Goal: Information Seeking & Learning: Learn about a topic

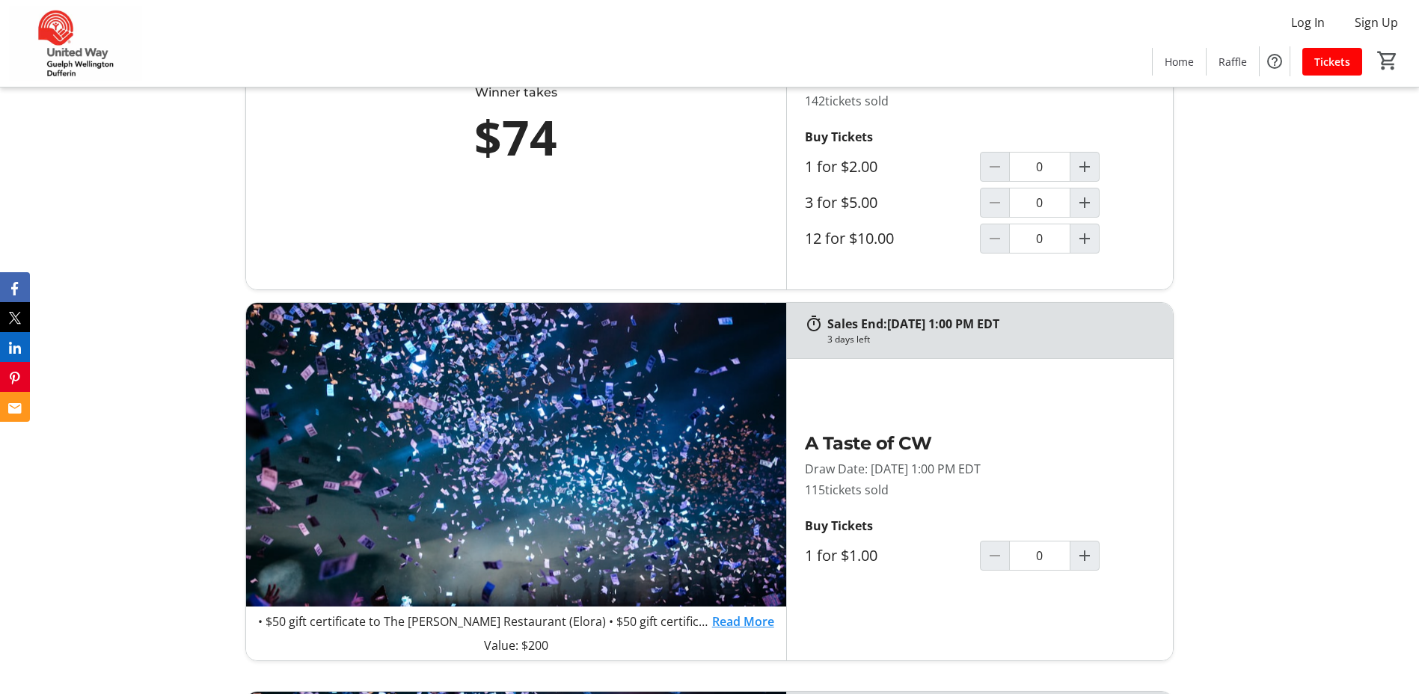
scroll to position [748, 0]
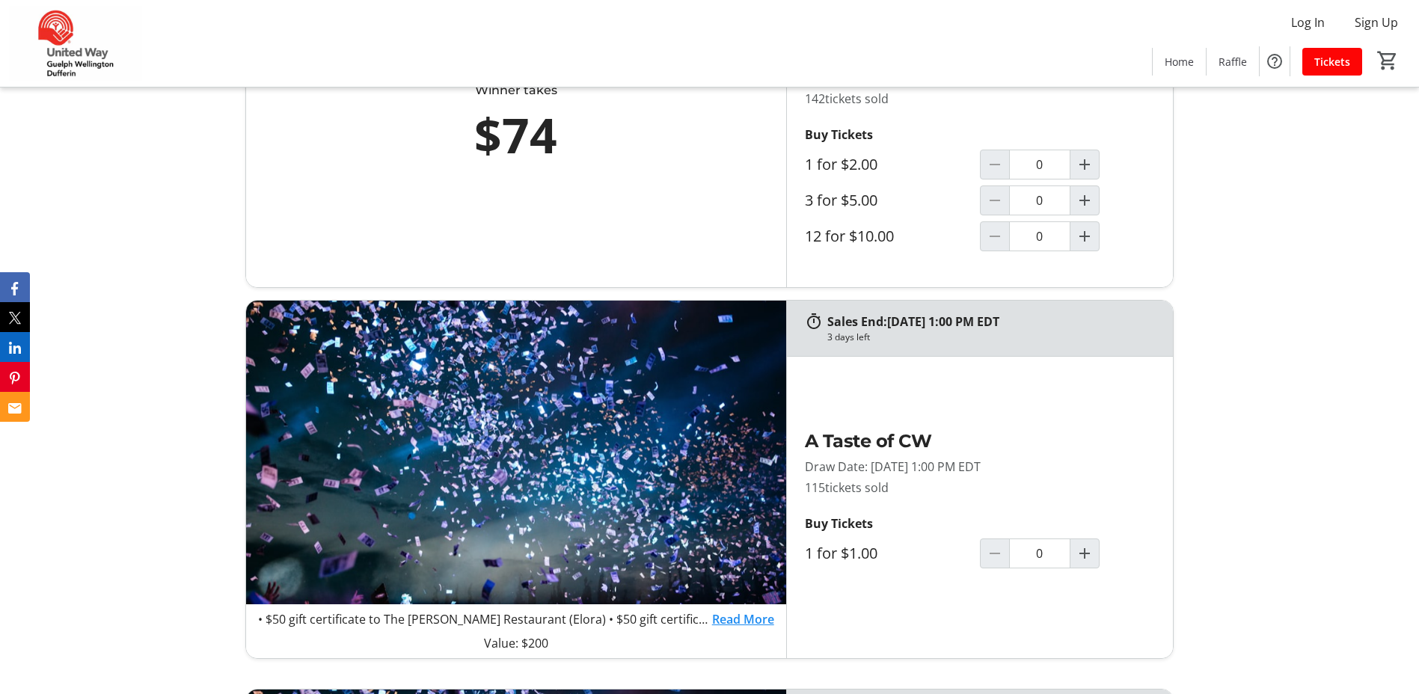
click at [761, 619] on link "Read More" at bounding box center [743, 619] width 62 height 18
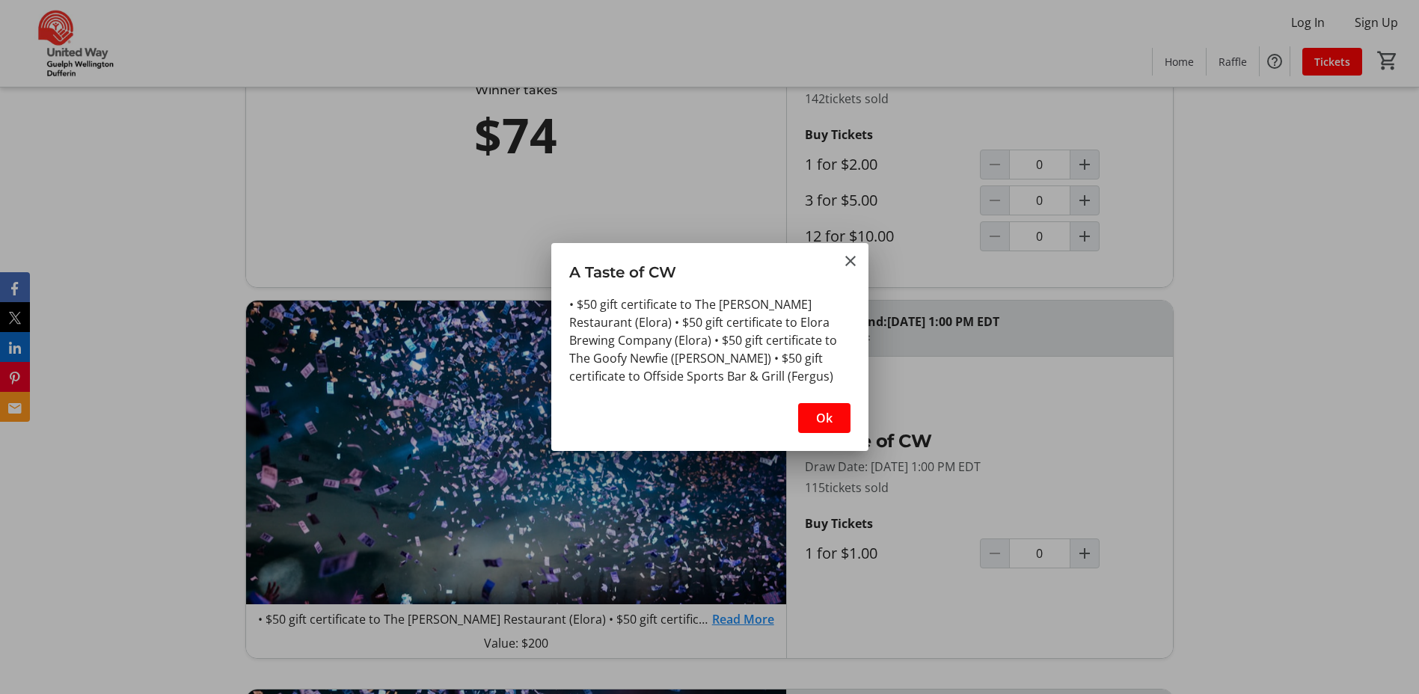
scroll to position [0, 0]
click at [851, 264] on mat-icon "Close" at bounding box center [851, 261] width 18 height 18
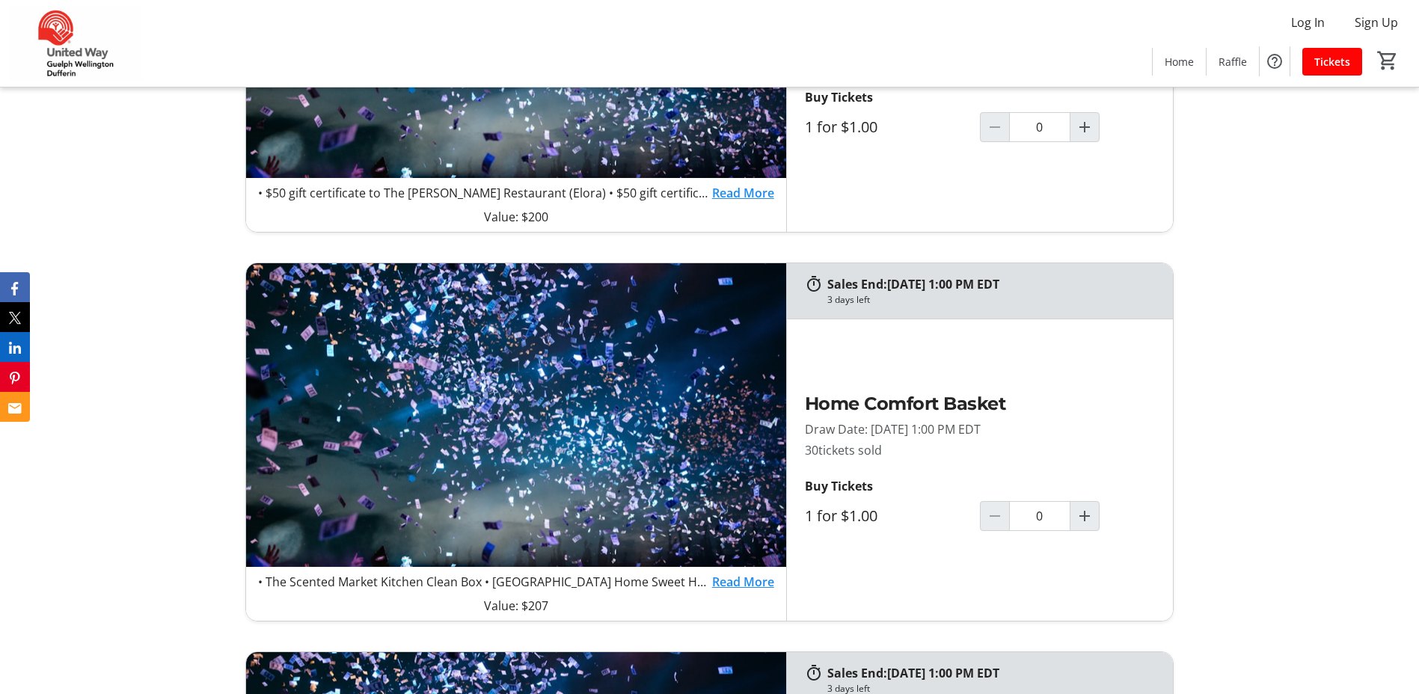
scroll to position [1178, 0]
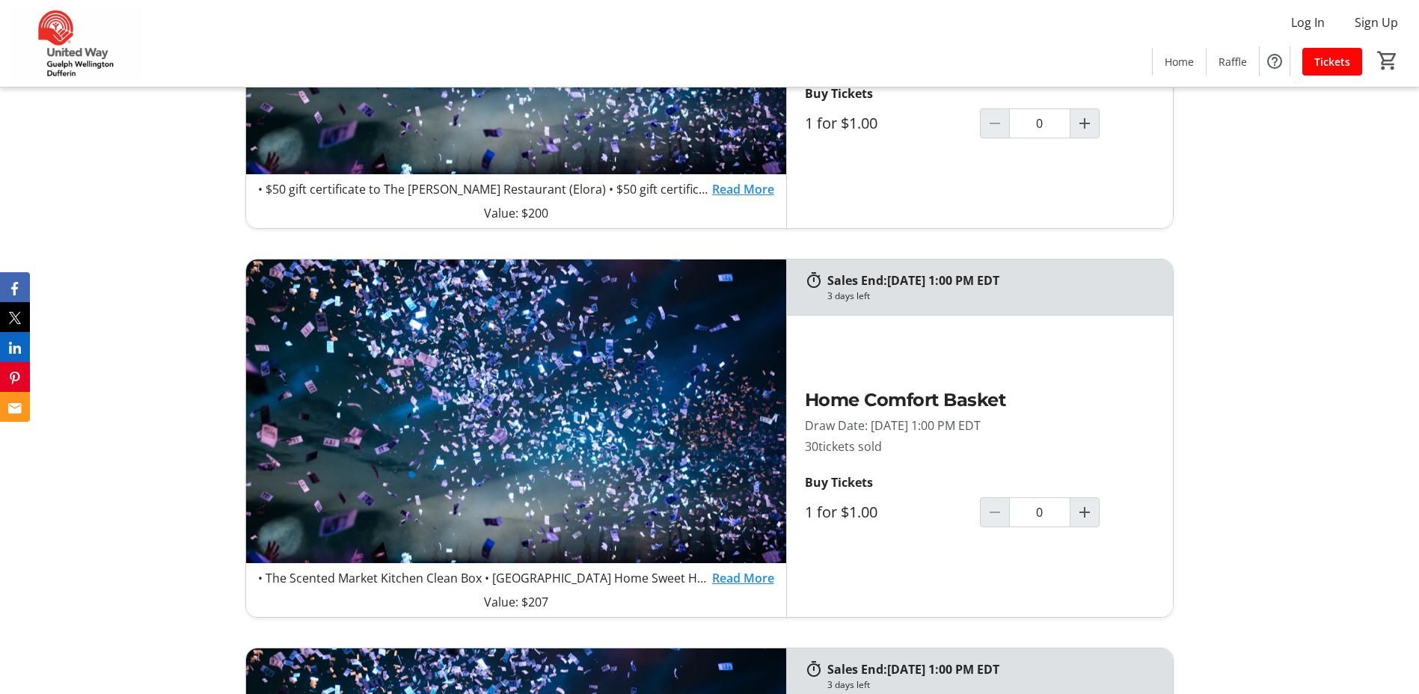
click at [748, 582] on link "Read More" at bounding box center [743, 578] width 62 height 18
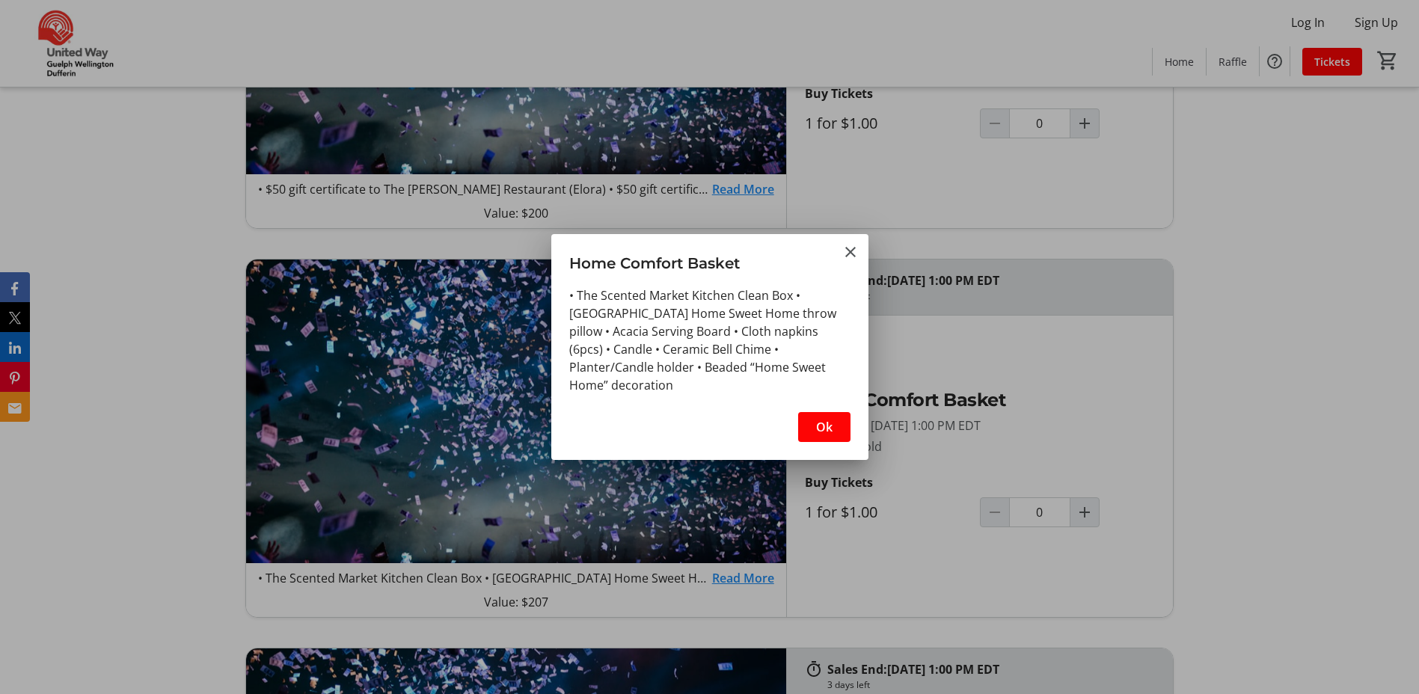
scroll to position [0, 0]
click at [850, 252] on mat-icon "Close" at bounding box center [851, 252] width 18 height 18
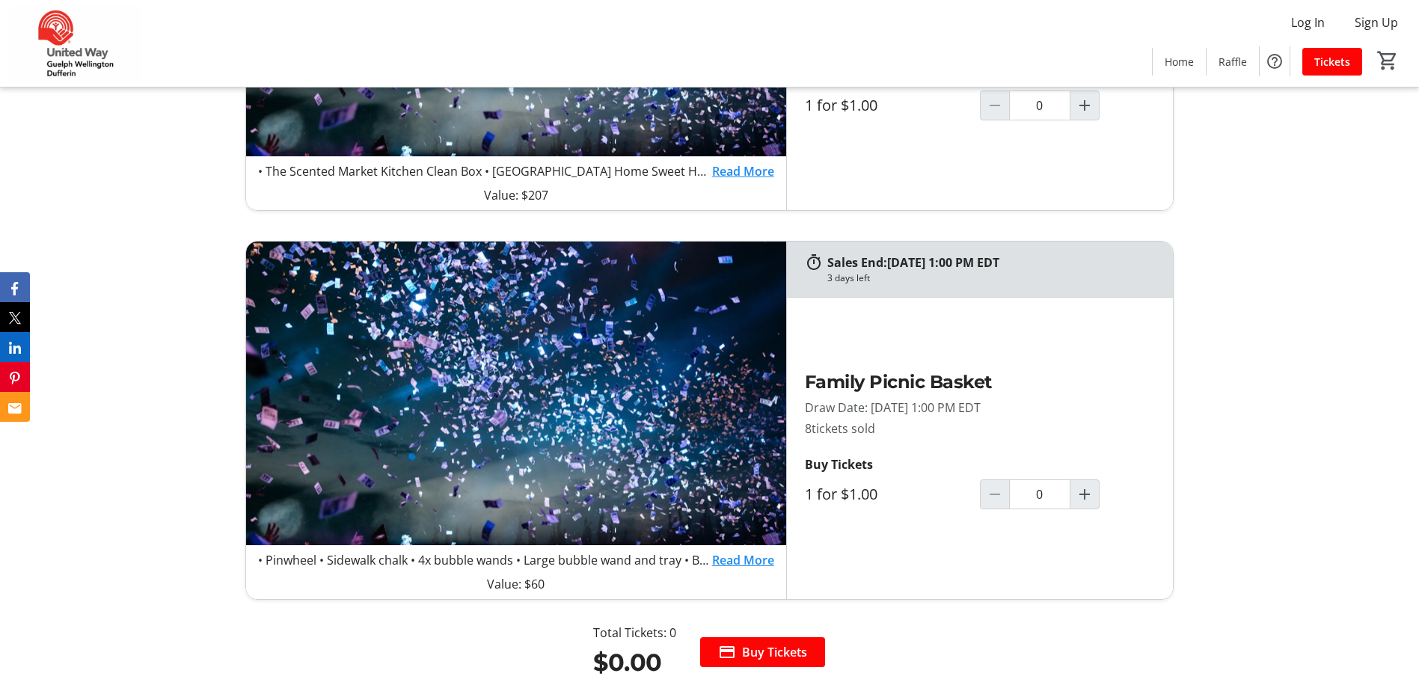
scroll to position [1590, 0]
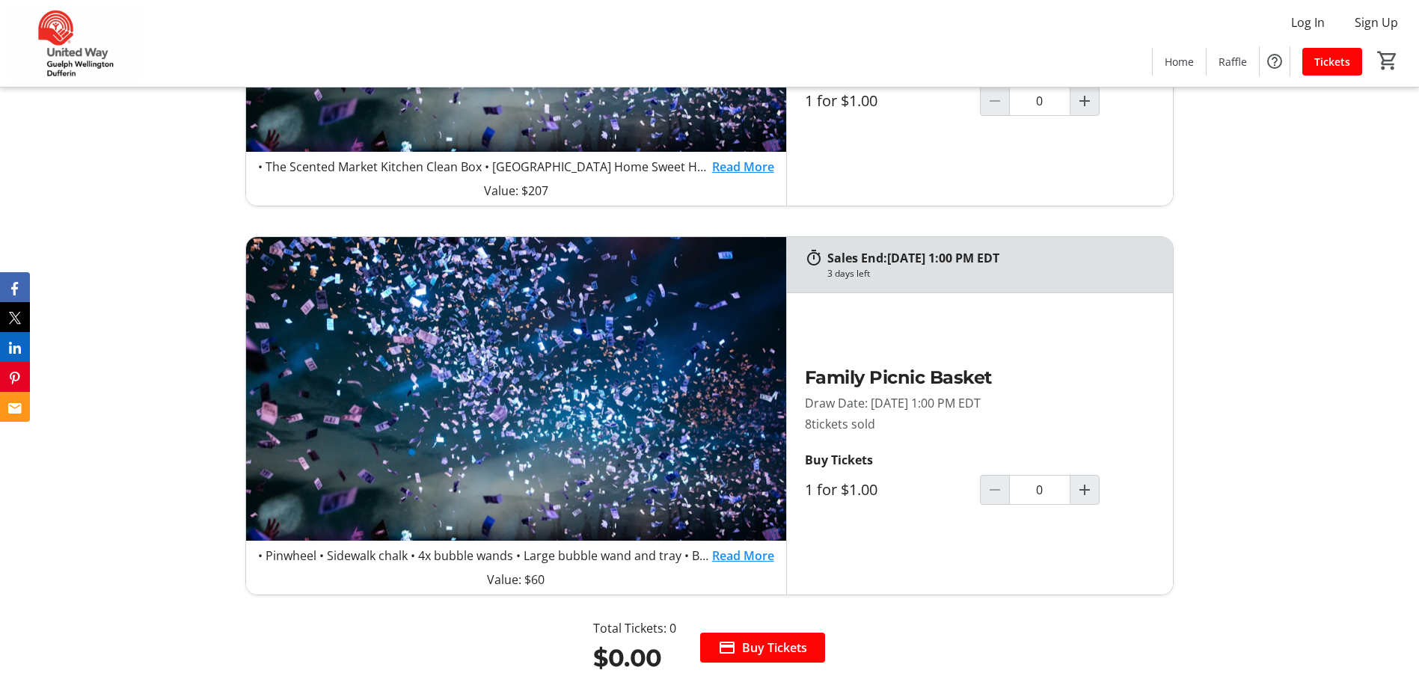
click at [753, 551] on link "Read More" at bounding box center [743, 556] width 62 height 18
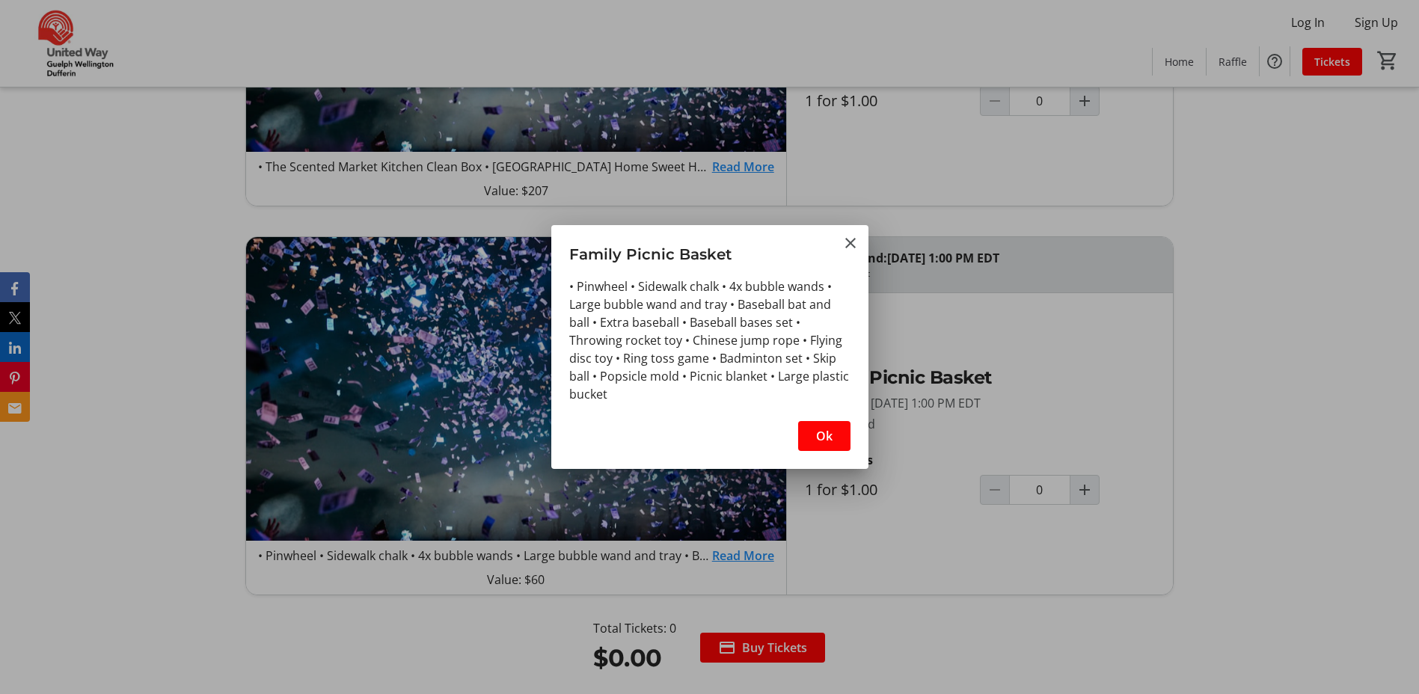
scroll to position [0, 0]
click at [851, 240] on mat-icon "Close" at bounding box center [851, 243] width 18 height 18
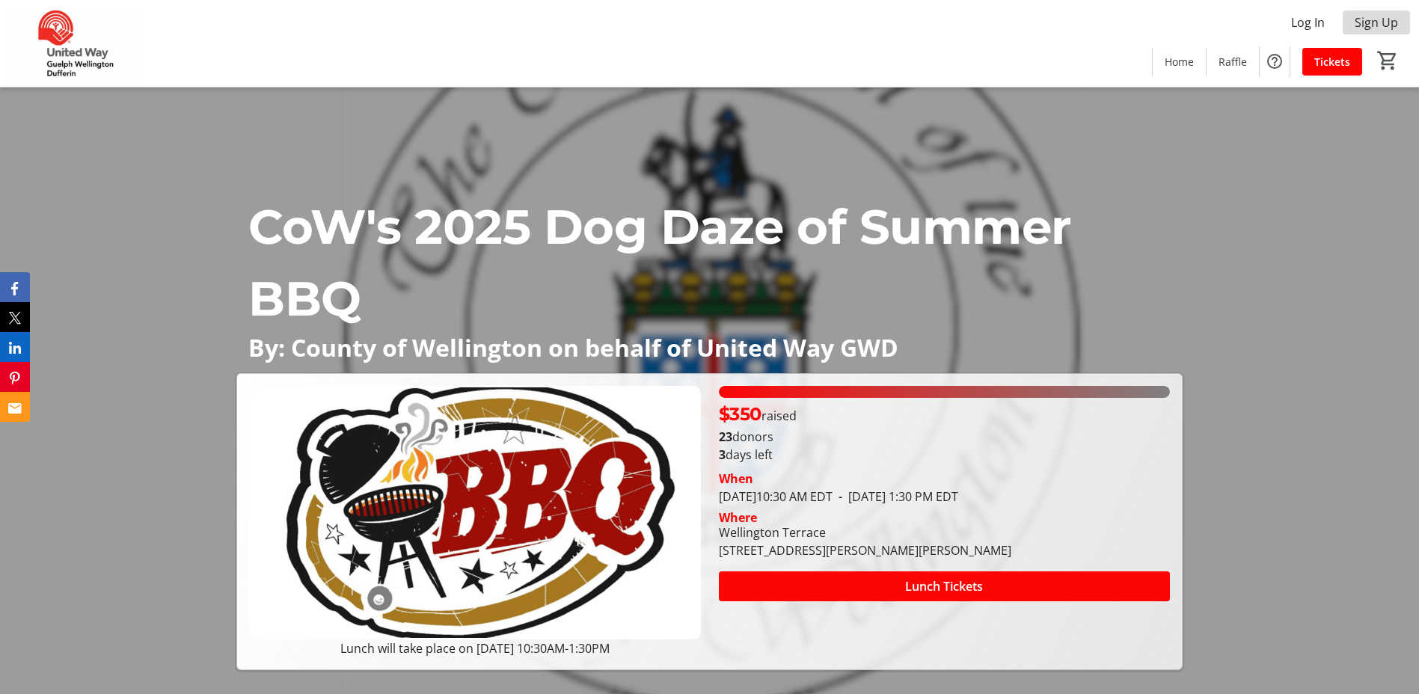
click at [1389, 7] on span at bounding box center [1376, 22] width 67 height 36
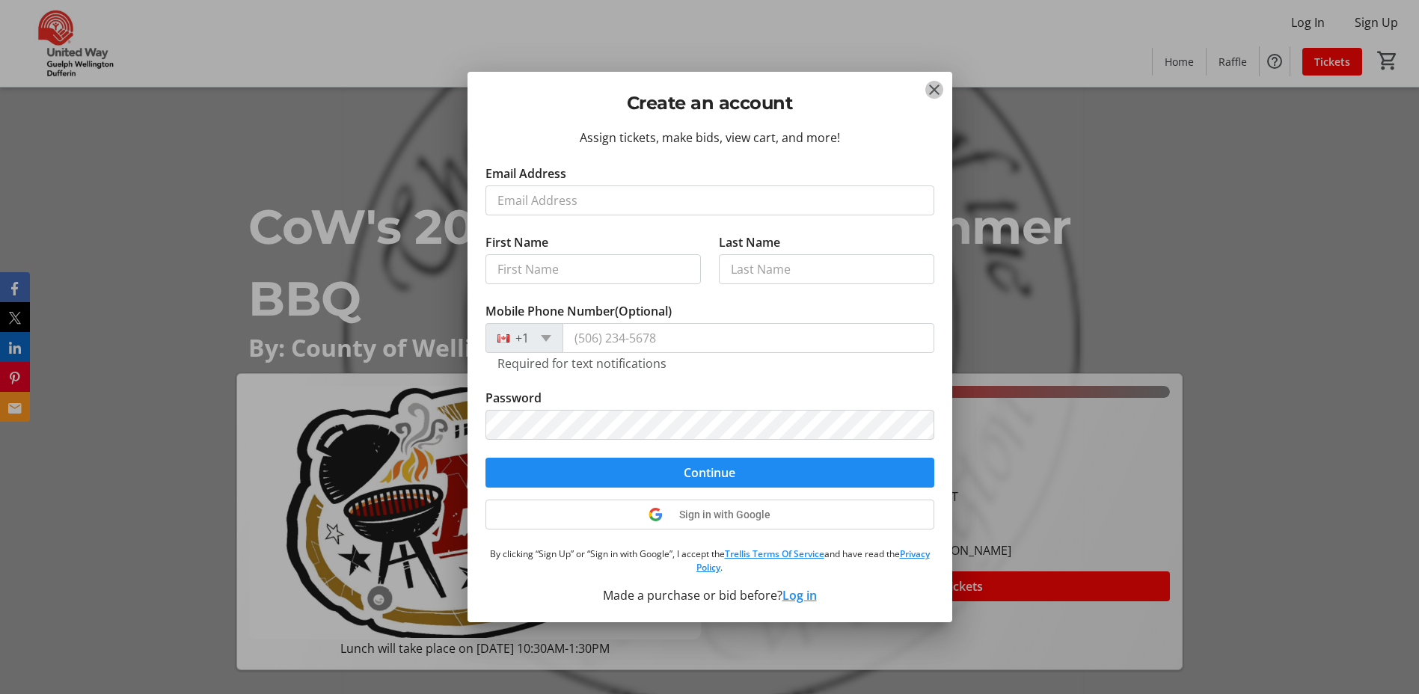
click at [940, 88] on mat-icon "Close" at bounding box center [934, 90] width 18 height 18
